Goal: Task Accomplishment & Management: Use online tool/utility

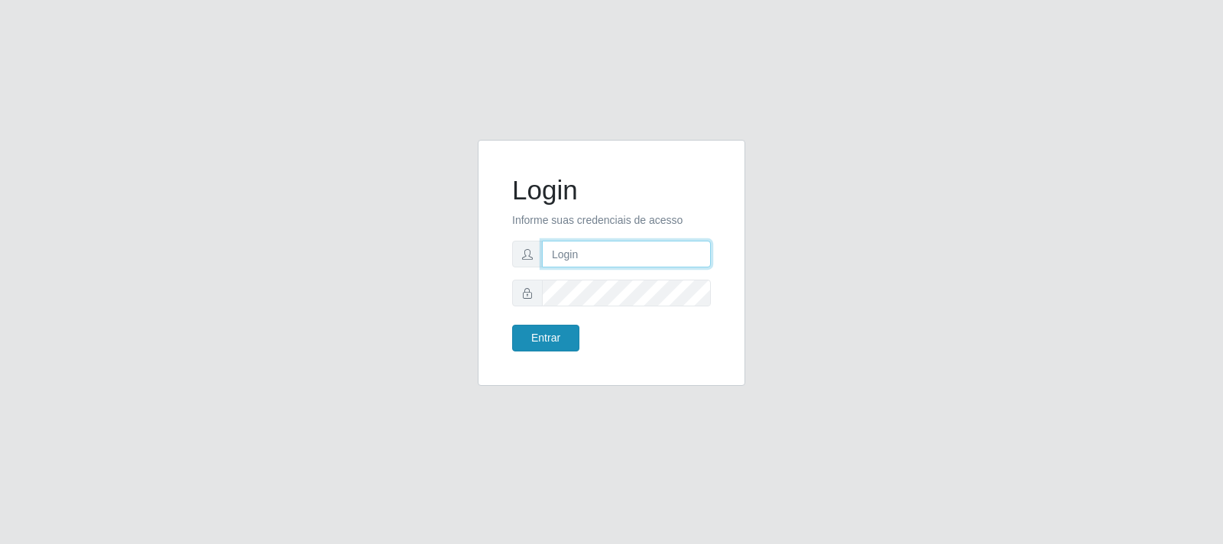
type input "[PERSON_NAME][EMAIL_ADDRESS][DOMAIN_NAME]"
click at [547, 337] on button "Entrar" at bounding box center [545, 338] width 67 height 27
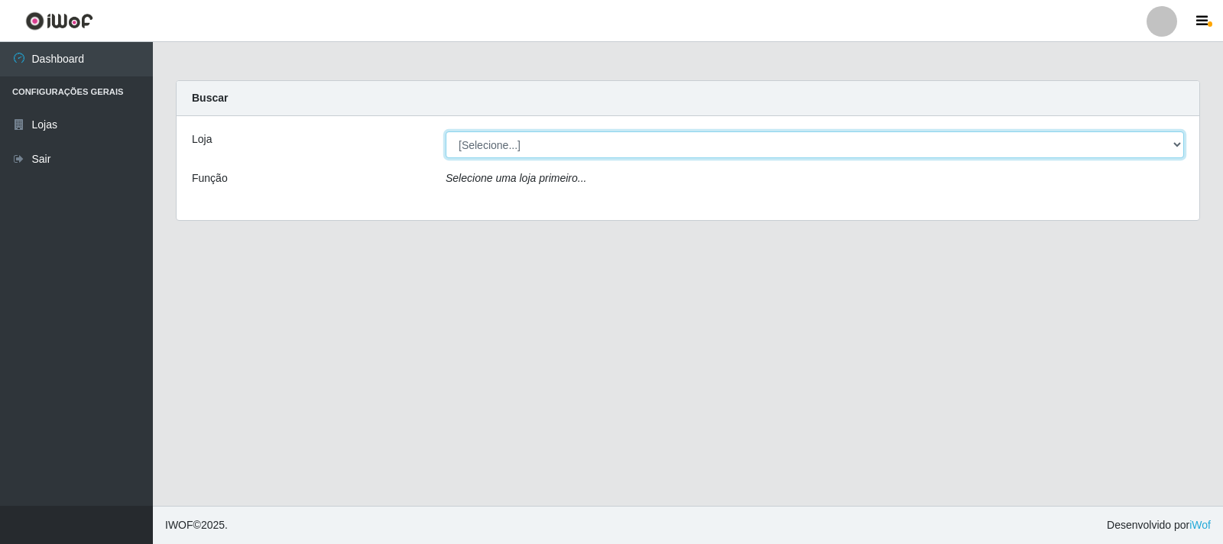
click at [507, 144] on select "[Selecione...] Extrabom - Loja 40 [GEOGRAPHIC_DATA]" at bounding box center [815, 145] width 739 height 27
select select "538"
click at [446, 132] on select "[Selecione...] Extrabom - Loja 40 [GEOGRAPHIC_DATA]" at bounding box center [815, 145] width 739 height 27
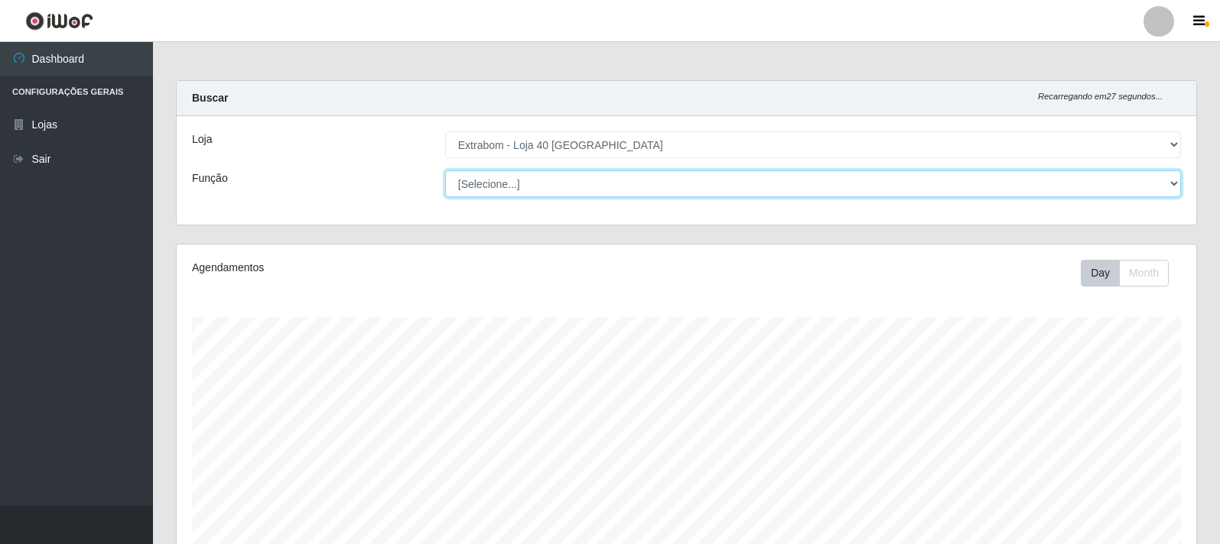
click at [1159, 191] on select "[Selecione...] Repositor Repositor + Repositor ++" at bounding box center [813, 184] width 736 height 27
select select "24"
click at [445, 171] on select "[Selecione...] Repositor Repositor + Repositor ++" at bounding box center [813, 184] width 736 height 27
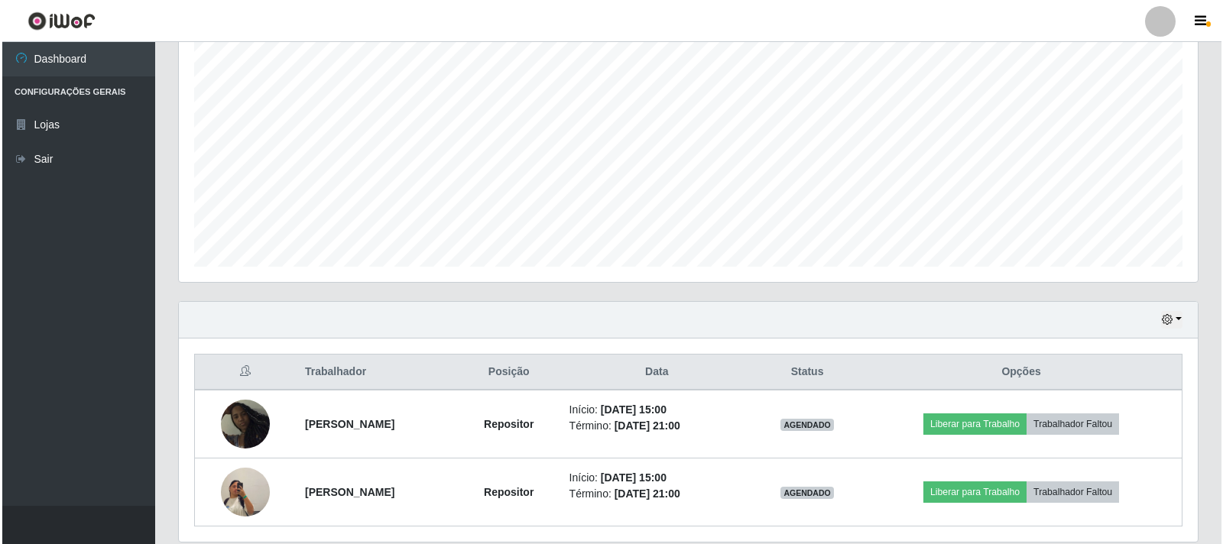
scroll to position [306, 0]
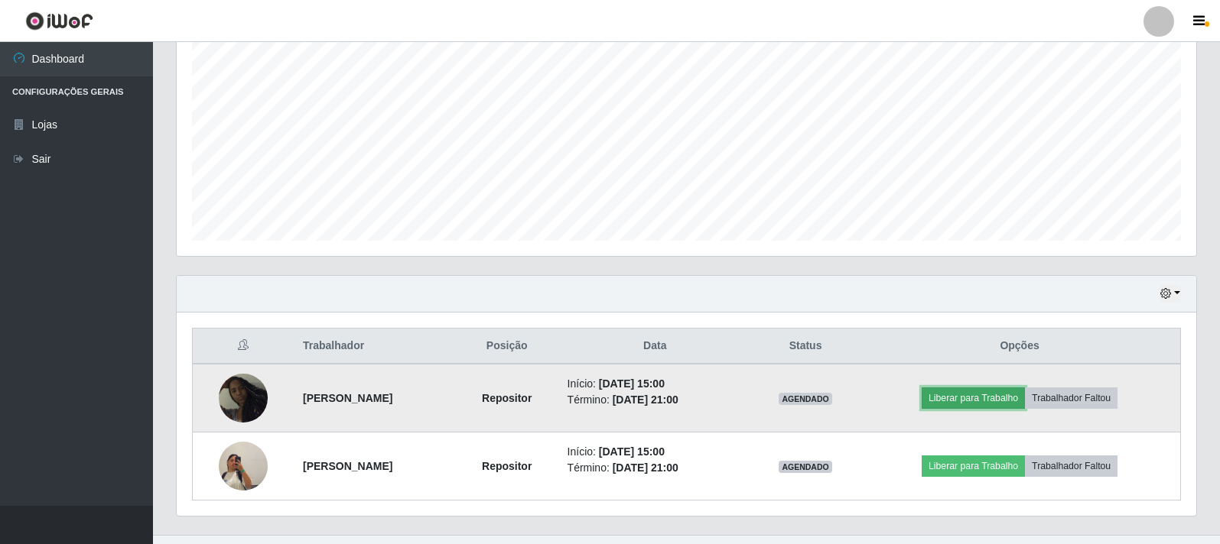
click at [1009, 395] on button "Liberar para Trabalho" at bounding box center [972, 398] width 103 height 21
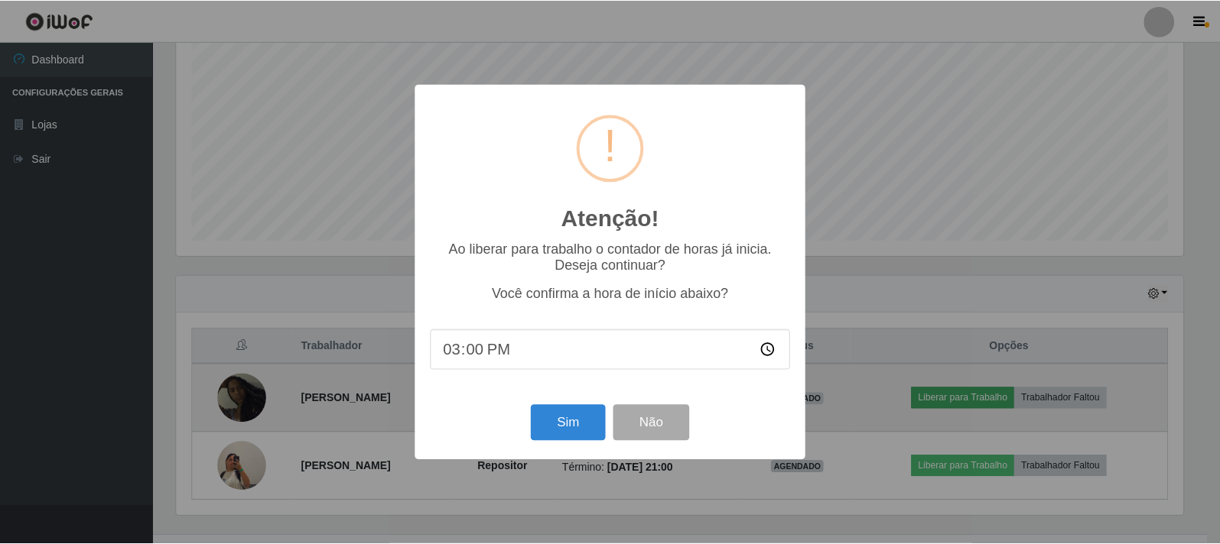
scroll to position [317, 1010]
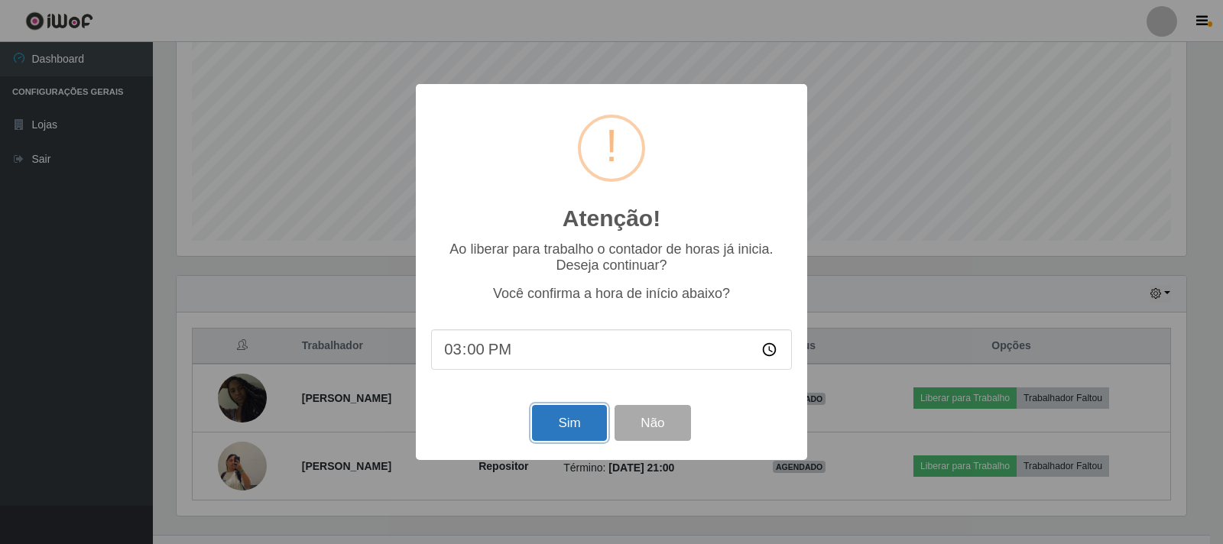
click at [562, 421] on button "Sim" at bounding box center [569, 423] width 74 height 36
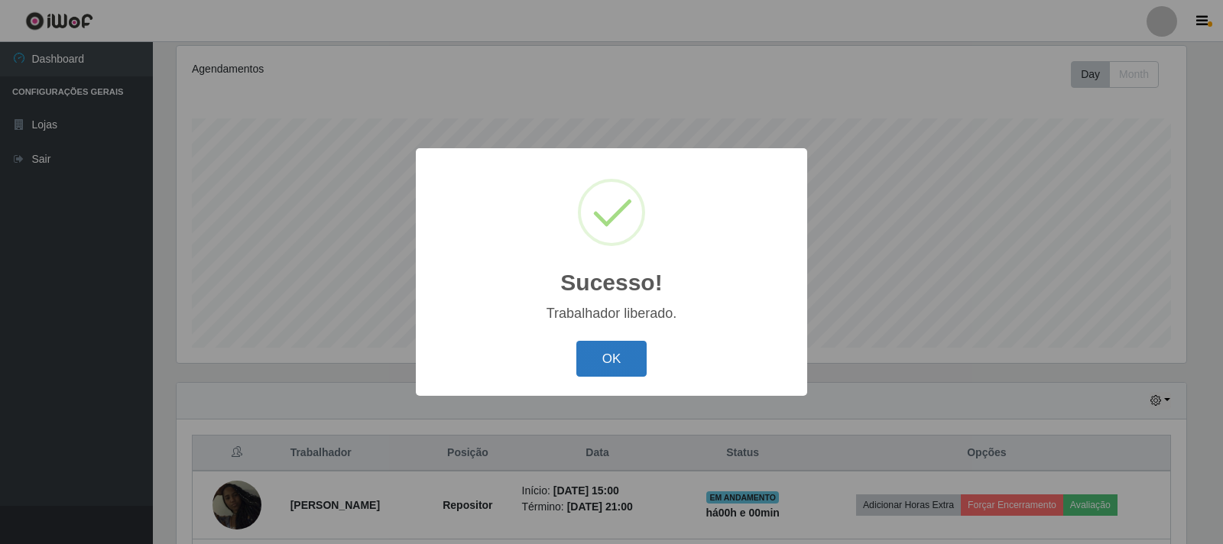
click at [597, 361] on button "OK" at bounding box center [612, 359] width 71 height 36
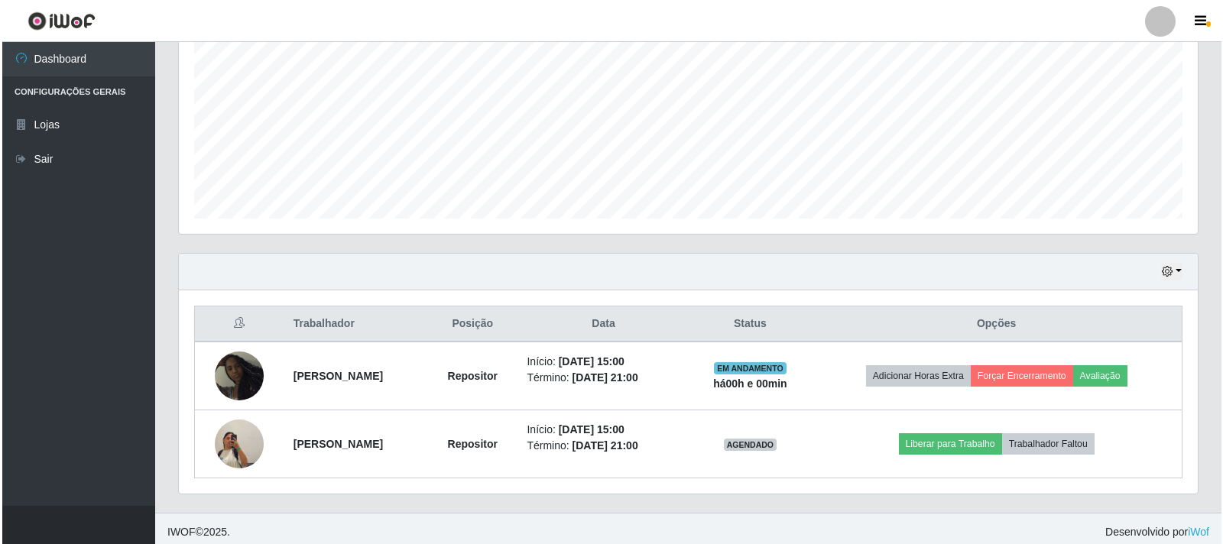
scroll to position [335, 0]
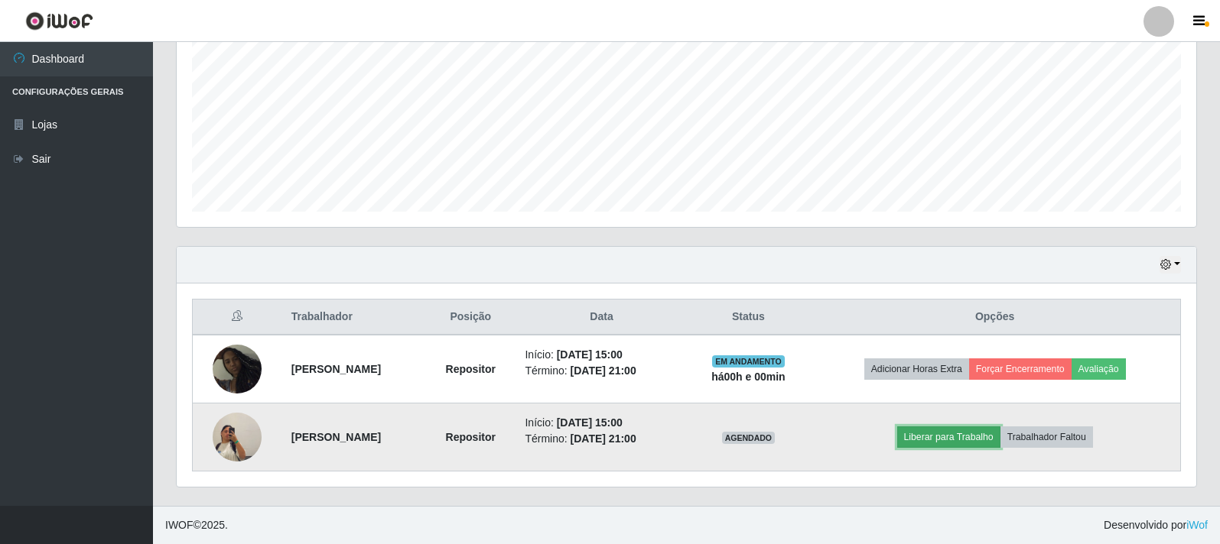
click at [944, 435] on button "Liberar para Trabalho" at bounding box center [948, 437] width 103 height 21
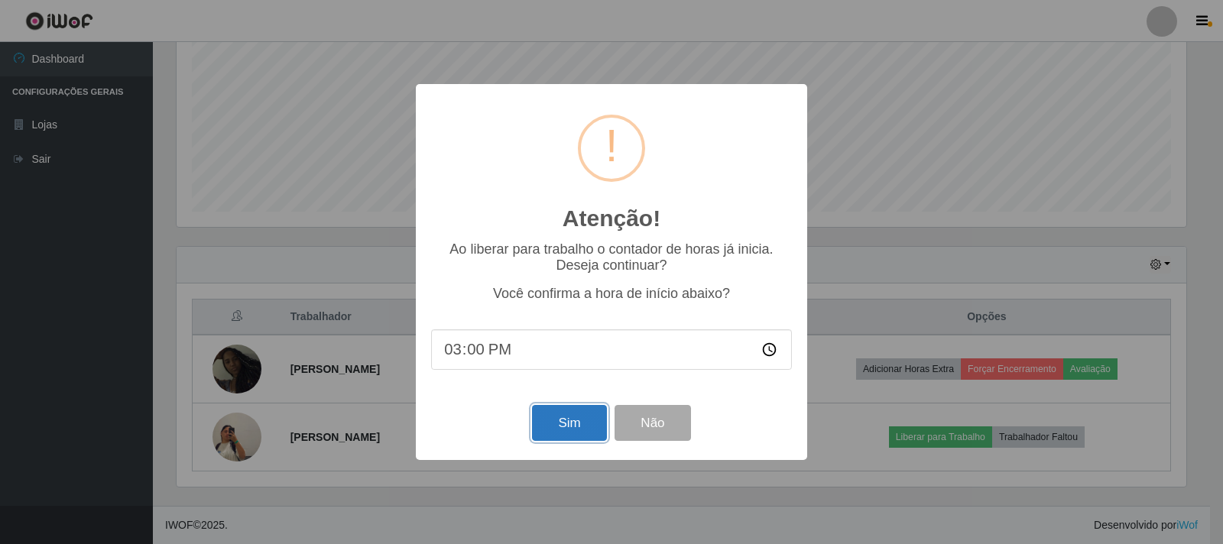
click at [564, 430] on button "Sim" at bounding box center [569, 423] width 74 height 36
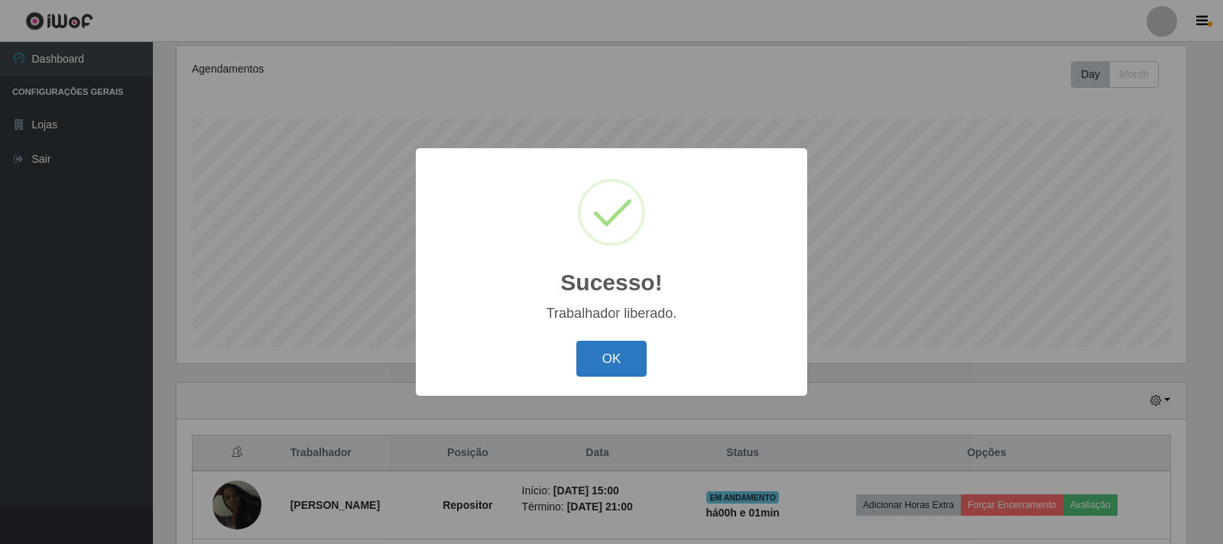
click at [635, 347] on button "OK" at bounding box center [612, 359] width 71 height 36
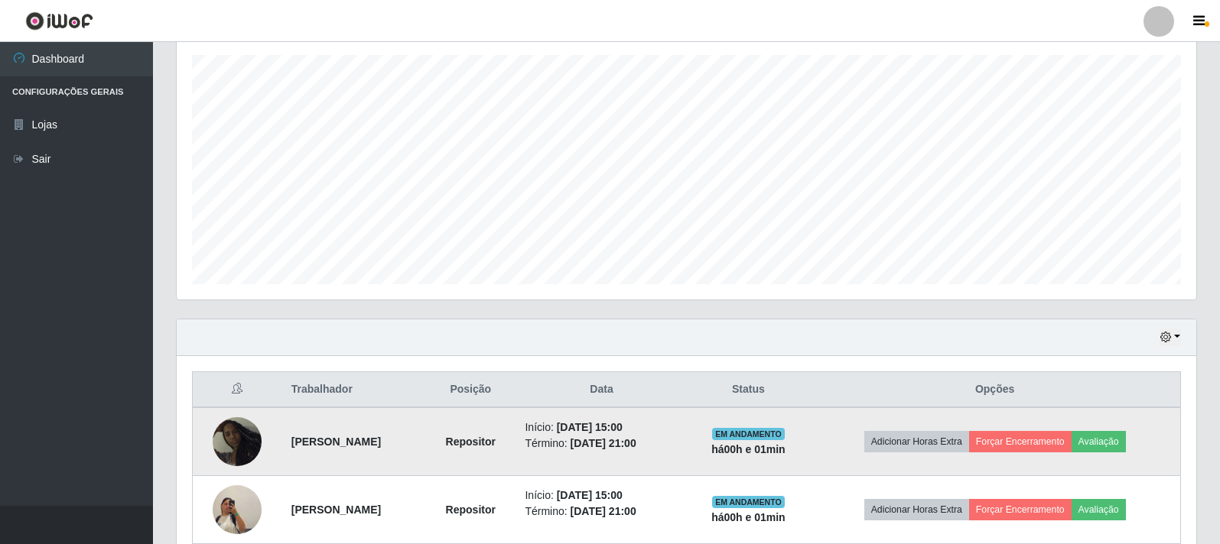
scroll to position [335, 0]
